Goal: Information Seeking & Learning: Learn about a topic

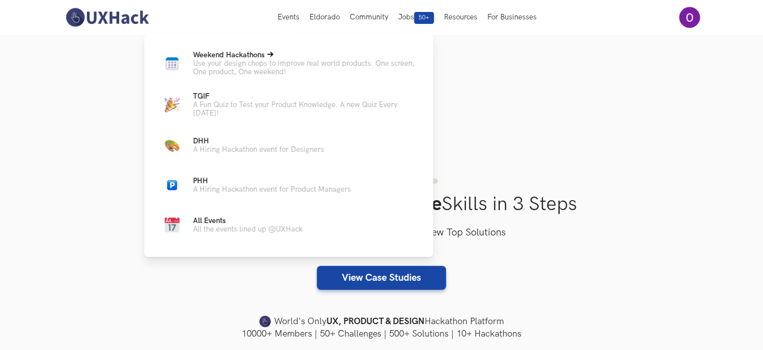
click at [246, 53] on span "Weekend Hackathons Live" at bounding box center [229, 55] width 72 height 8
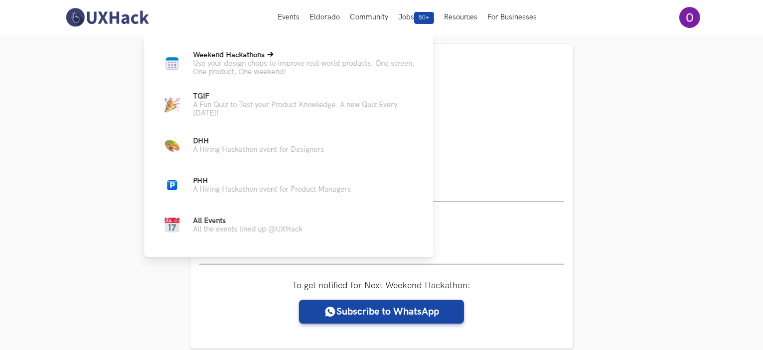
click at [240, 55] on span "Weekend Hackathons Live" at bounding box center [229, 55] width 72 height 8
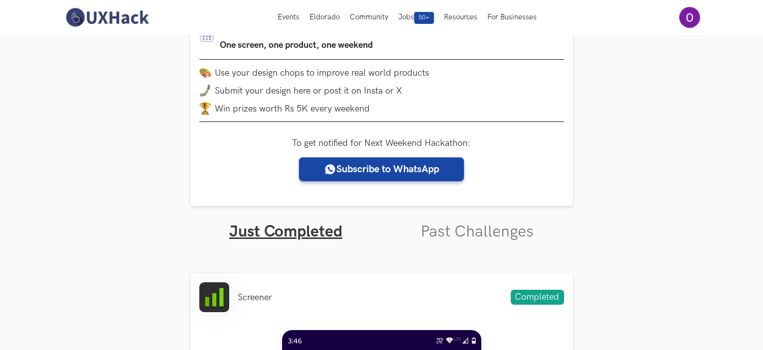
scroll to position [143, 0]
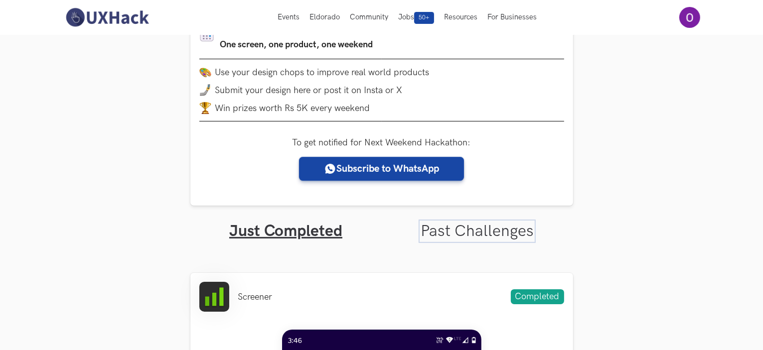
click at [446, 232] on link "Past Challenges" at bounding box center [477, 231] width 113 height 19
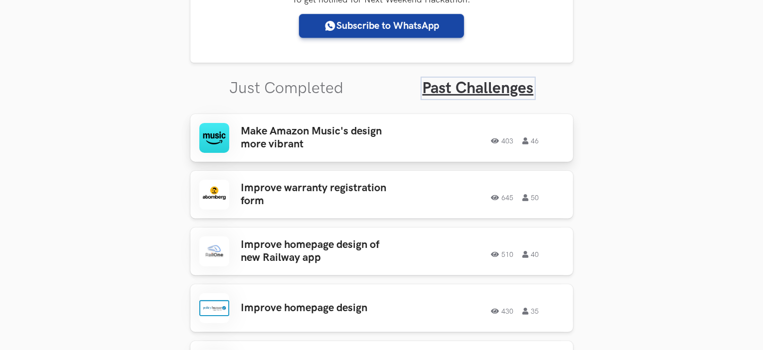
scroll to position [287, 0]
click at [341, 126] on h3 "Make Amazon Music's design more vibrant" at bounding box center [318, 138] width 155 height 26
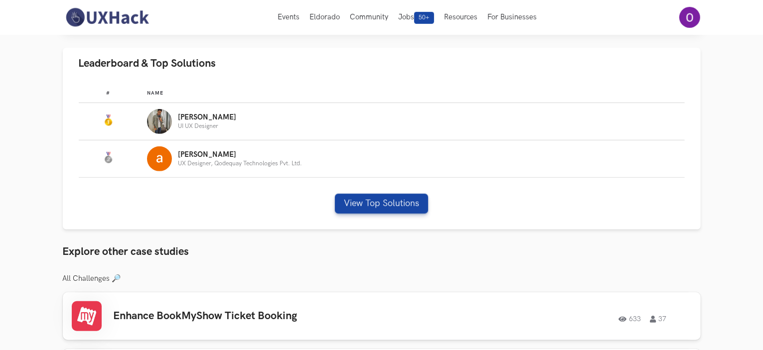
scroll to position [528, 0]
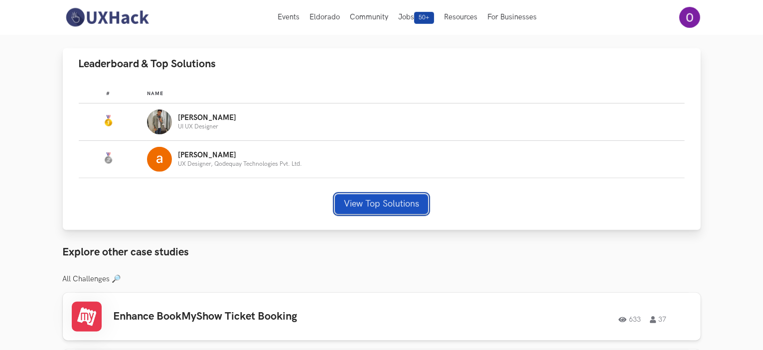
click at [351, 201] on button "View Top Solutions" at bounding box center [381, 204] width 93 height 20
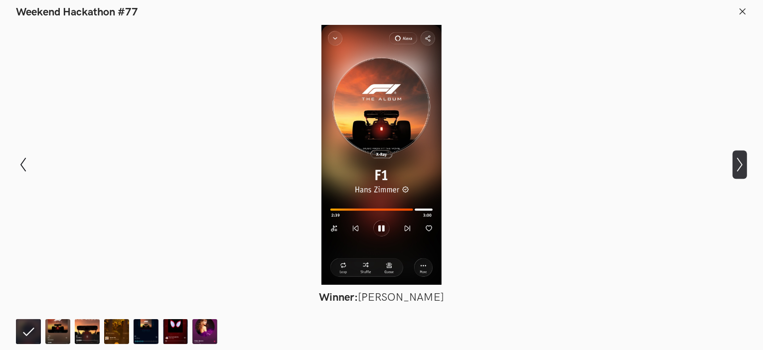
click at [746, 164] on icon "Show next slide" at bounding box center [740, 164] width 14 height 14
